Goal: Task Accomplishment & Management: Complete application form

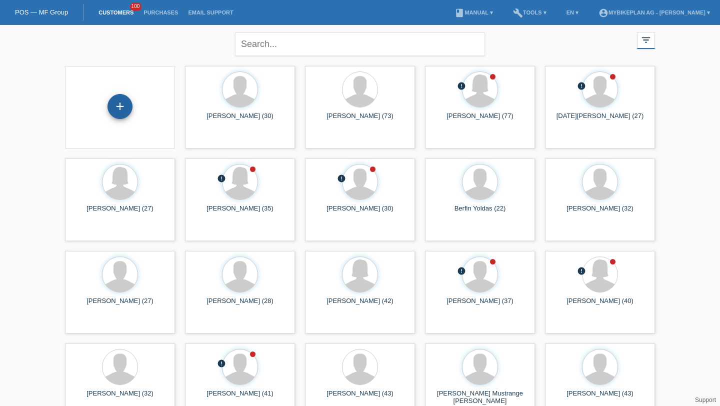
click at [120, 101] on div "+" at bounding box center [119, 106] width 25 height 25
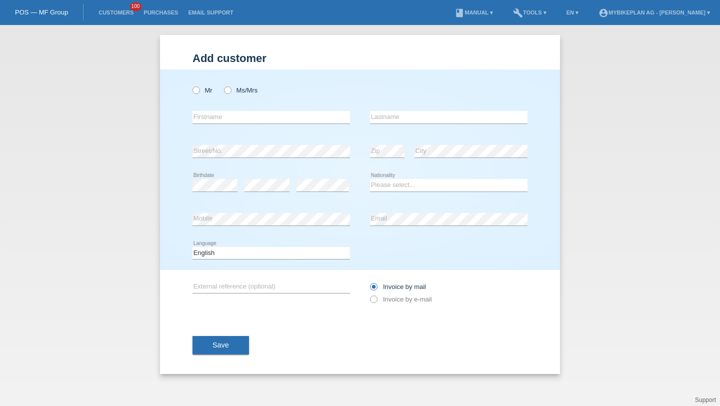
click at [228, 86] on div "Mr Ms/Mrs" at bounding box center [270, 90] width 157 height 20
click at [191, 85] on icon at bounding box center [191, 85] width 0 height 0
click at [196, 89] on input "Mr" at bounding box center [195, 89] width 6 height 6
radio input "true"
click at [211, 123] on input "text" at bounding box center [270, 117] width 157 height 12
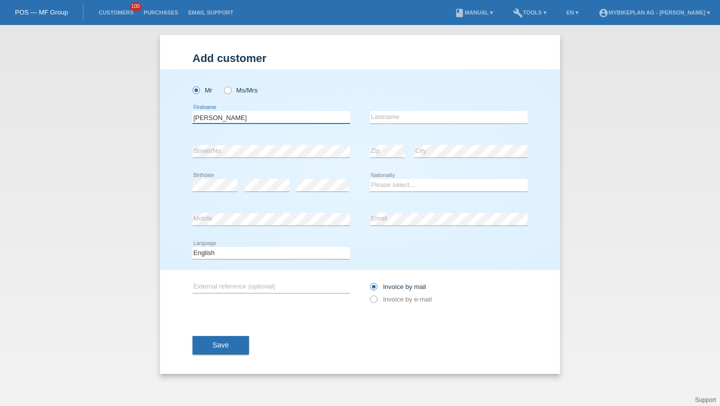
type input "Lionel"
type input "Keller"
click at [211, 174] on div "error Birthdate" at bounding box center [214, 185] width 45 height 34
click at [274, 177] on div "error" at bounding box center [266, 185] width 45 height 34
click at [318, 166] on div "error Street/No." at bounding box center [270, 151] width 157 height 34
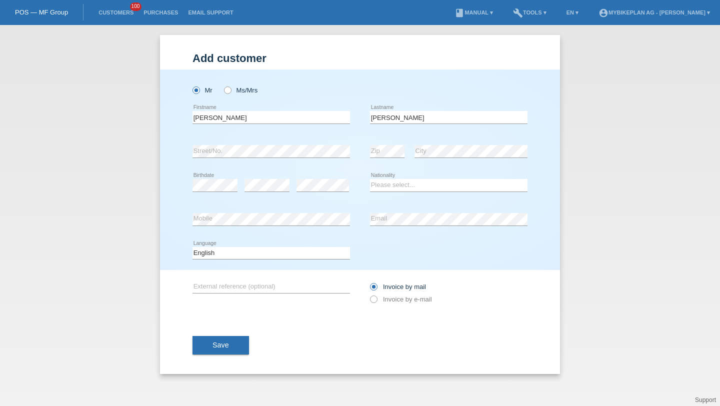
click at [318, 178] on div "error" at bounding box center [322, 185] width 52 height 34
click at [389, 188] on select "Please select... Switzerland Austria Germany Liechtenstein ------------ Afghani…" at bounding box center [448, 185] width 157 height 12
select select "CH"
click at [276, 251] on select "Deutsch Français Italiano English" at bounding box center [270, 253] width 157 height 12
select select "fr"
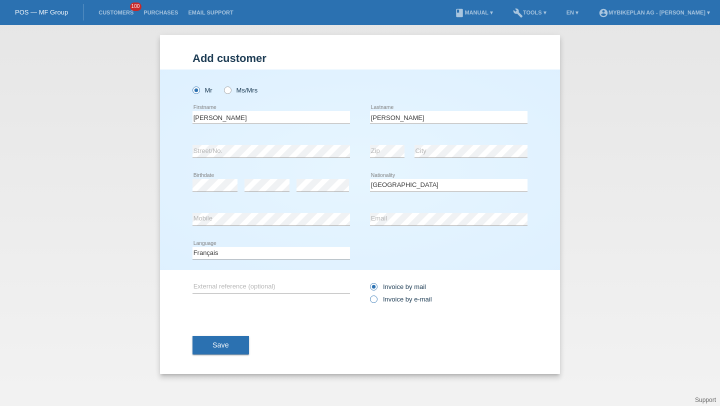
click at [393, 299] on label "Invoice by e-mail" at bounding box center [401, 298] width 62 height 7
click at [376, 299] on input "Invoice by e-mail" at bounding box center [373, 301] width 6 height 12
radio input "true"
click at [196, 347] on button "Save" at bounding box center [220, 345] width 56 height 19
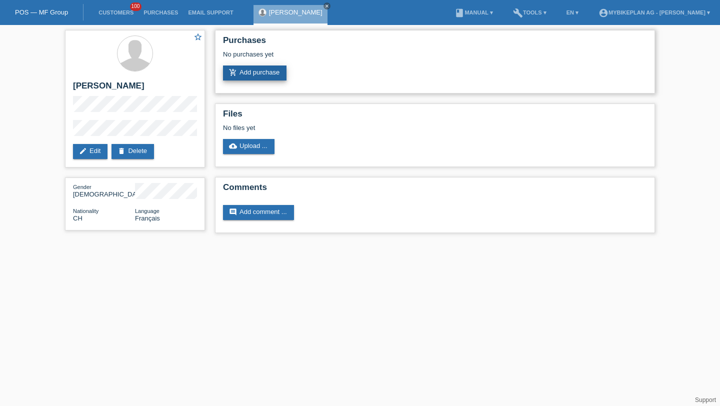
click at [275, 75] on link "add_shopping_cart Add purchase" at bounding box center [254, 72] width 63 height 15
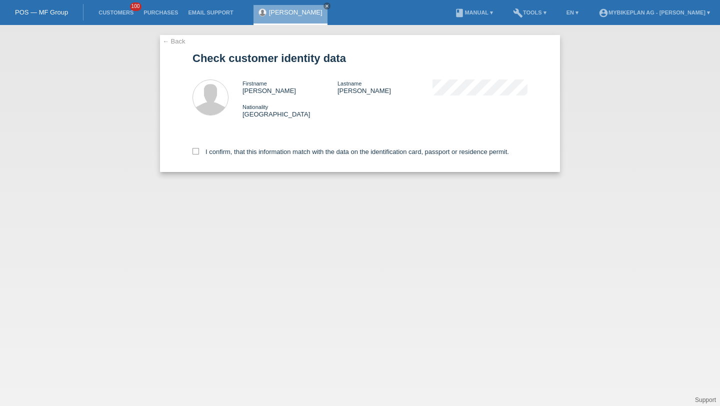
click at [198, 162] on div "I confirm, that this information match with the data on the identification card…" at bounding box center [359, 150] width 335 height 44
click at [202, 152] on label "I confirm, that this information match with the data on the identification card…" at bounding box center [350, 151] width 316 height 7
click at [199, 152] on input "I confirm, that this information match with the data on the identification card…" at bounding box center [195, 151] width 6 height 6
checkbox input "true"
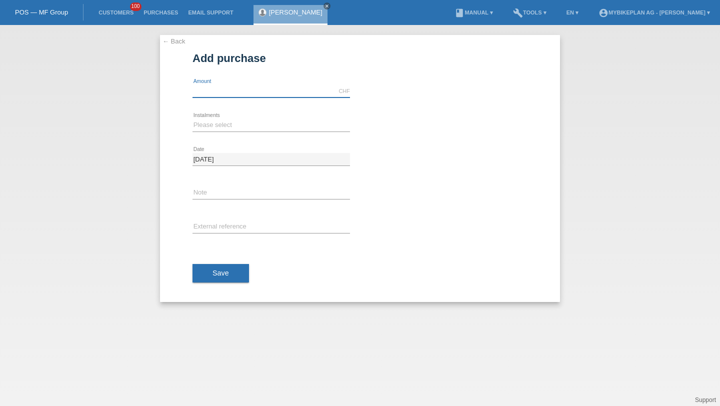
click at [231, 86] on input "text" at bounding box center [270, 91] width 157 height 12
type input "4490.00"
click at [215, 121] on select "Please select 6 instalments 12 instalments 18 instalments 24 instalments 36 ins…" at bounding box center [270, 125] width 157 height 12
select select "488"
click at [220, 219] on div "error External reference" at bounding box center [270, 227] width 157 height 34
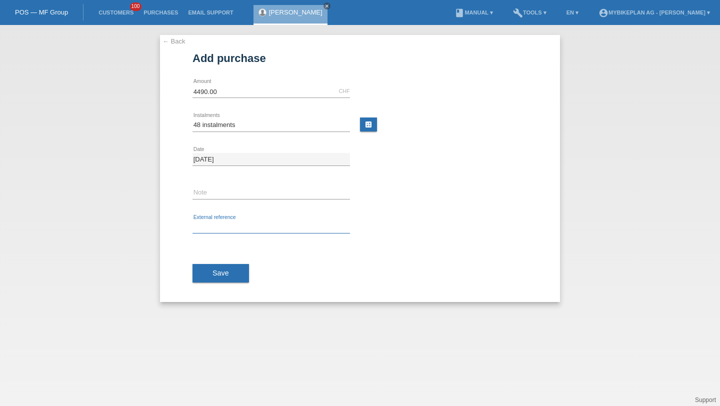
click at [221, 224] on input "text" at bounding box center [270, 227] width 157 height 12
paste input "42439256114"
type input "42439256114"
click at [215, 275] on span "Save" at bounding box center [220, 273] width 16 height 8
